Goal: Navigation & Orientation: Understand site structure

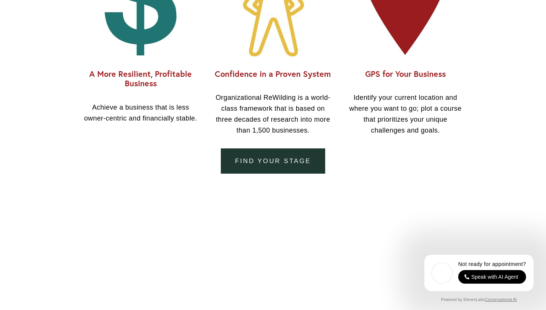
scroll to position [767, 0]
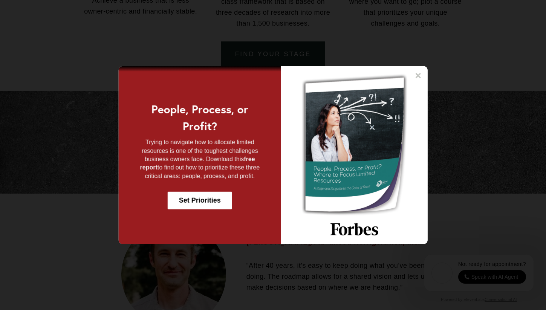
click at [418, 75] on icon at bounding box center [417, 75] width 5 height 5
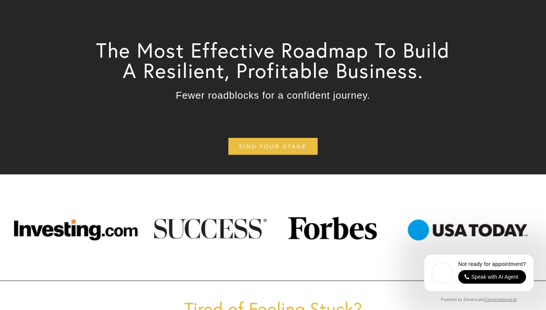
scroll to position [0, 0]
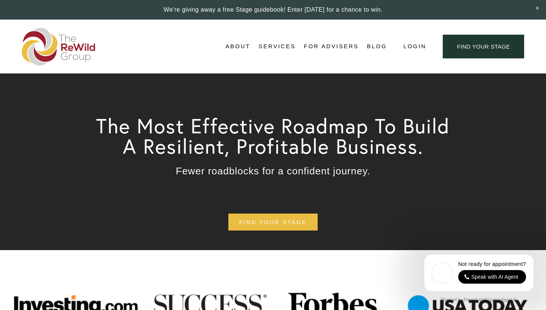
click at [0, 0] on span "About Us" at bounding box center [0, 0] width 0 height 0
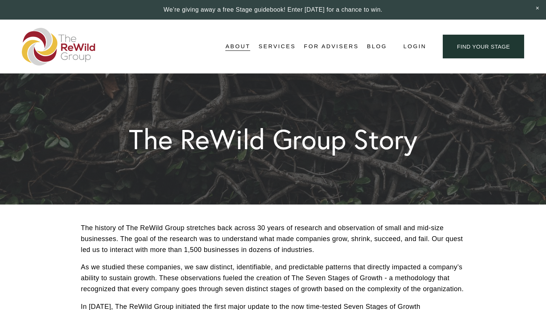
click at [0, 0] on span "For Businesses" at bounding box center [0, 0] width 0 height 0
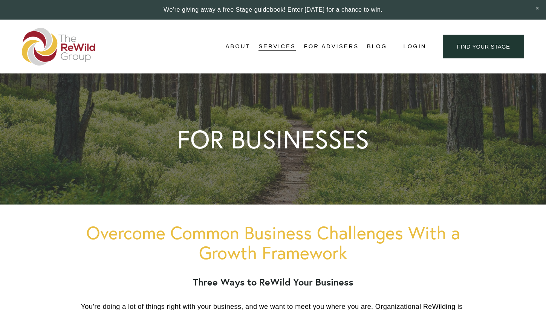
click at [74, 46] on img at bounding box center [59, 47] width 74 height 38
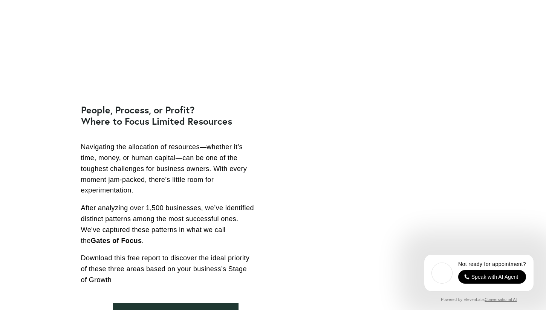
scroll to position [2237, 0]
